Goal: Use online tool/utility: Use online tool/utility

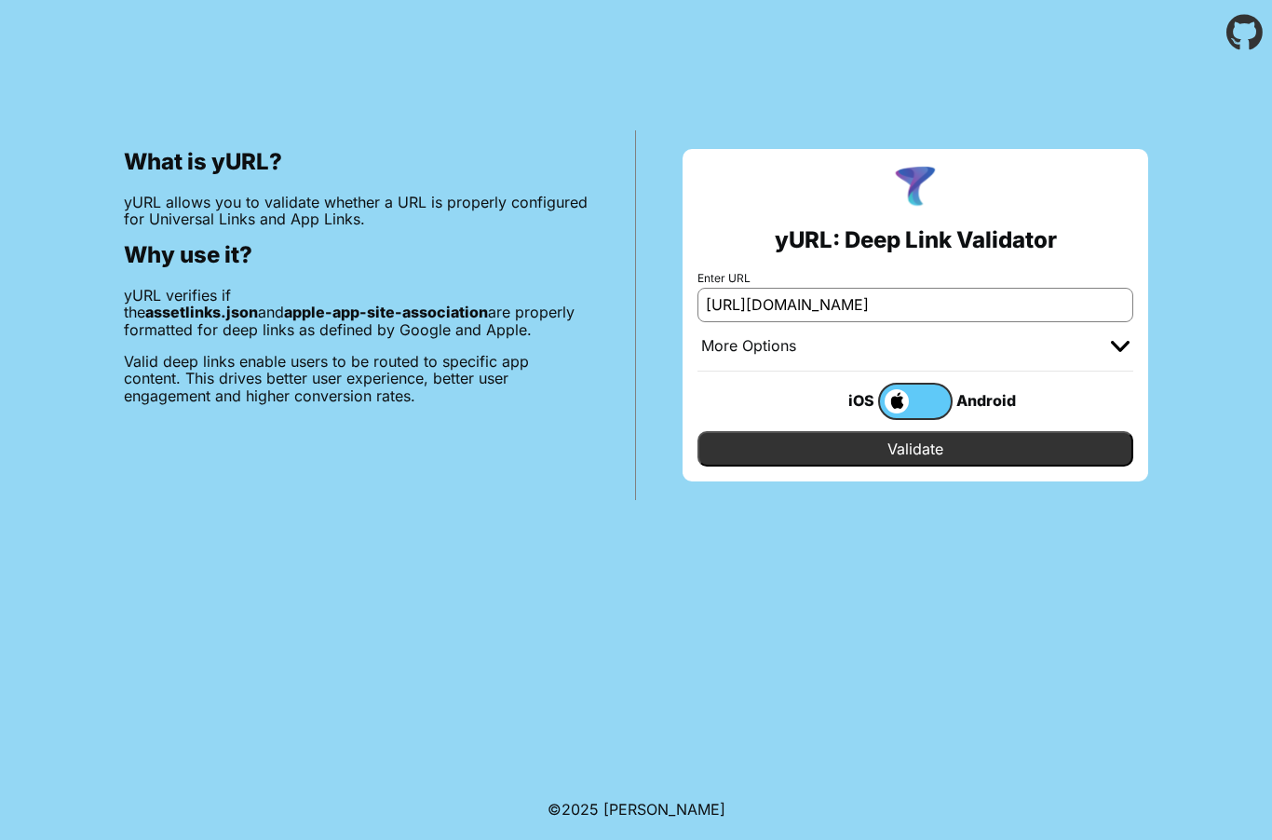
type input "[URL][DOMAIN_NAME]"
click at [911, 445] on input "Validate" at bounding box center [915, 448] width 436 height 35
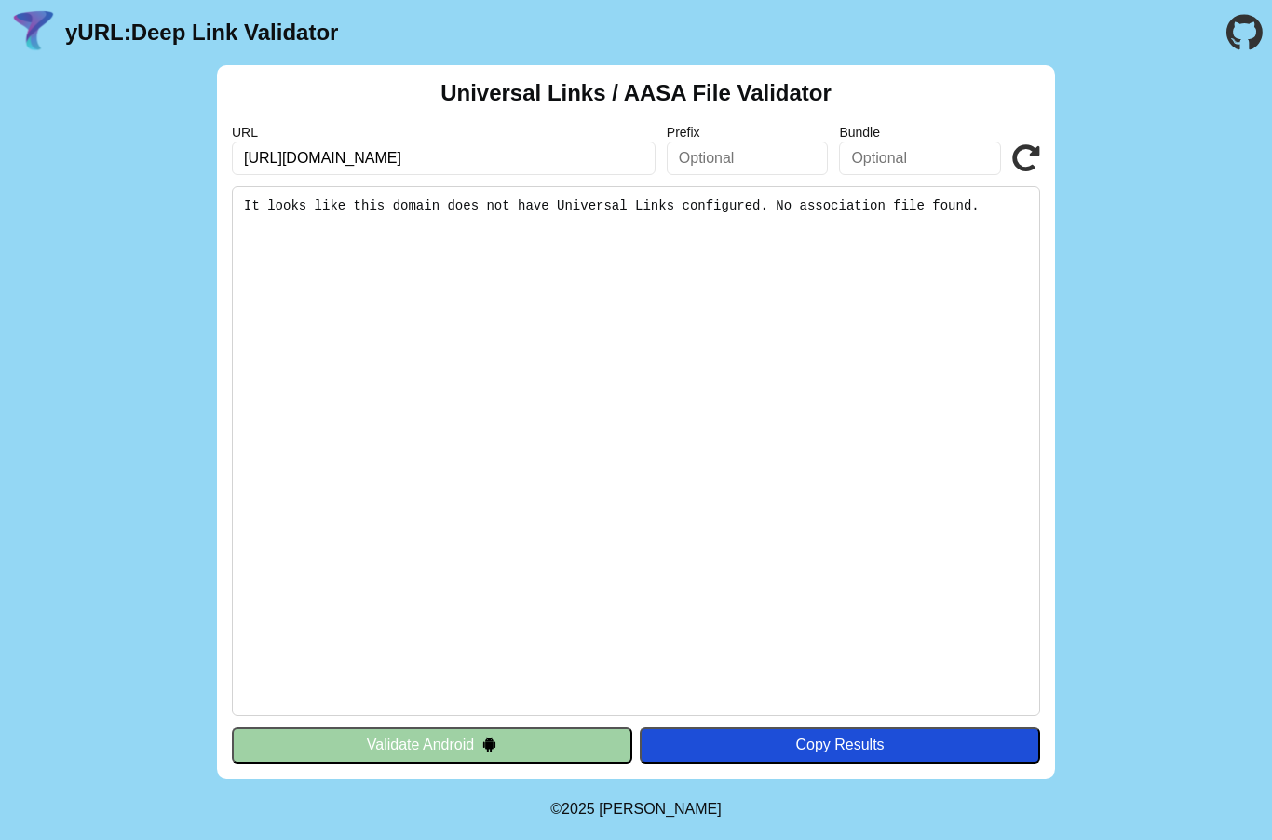
click at [439, 159] on input "[URL][DOMAIN_NAME]" at bounding box center [444, 159] width 424 height 34
type input "[URL][DOMAIN_NAME]"
click at [831, 253] on pre "It looks like this domain does not have Universal Links configured. No associat…" at bounding box center [636, 451] width 808 height 530
click at [392, 172] on input "https://api.drahim.sa" at bounding box center [444, 159] width 424 height 34
click at [1047, 158] on div "Universal Links / AASA File Validator URL https://api.drahim.sa Prefix Bundle V…" at bounding box center [636, 421] width 838 height 713
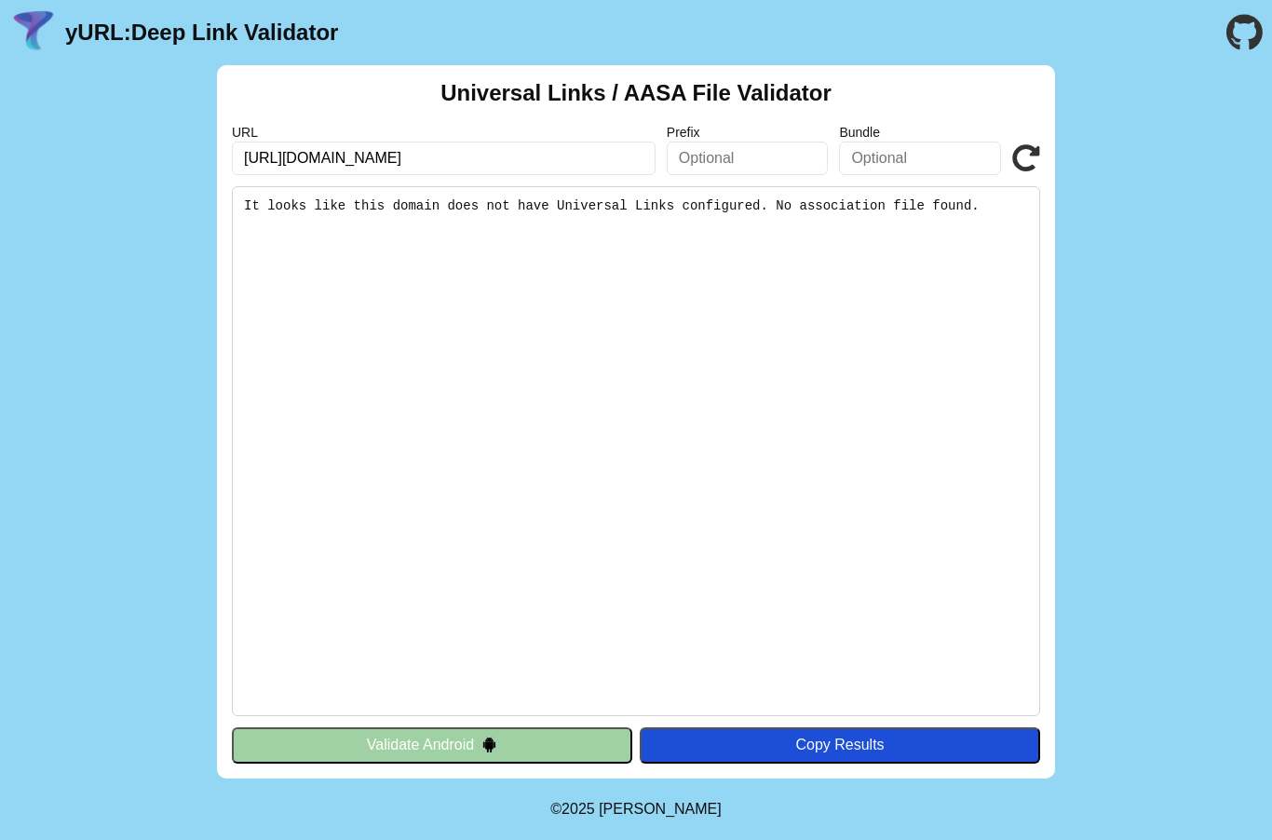
click at [766, 159] on input "text" at bounding box center [748, 159] width 162 height 34
click at [1023, 163] on icon at bounding box center [1026, 158] width 28 height 28
